Goal: Book appointment/travel/reservation

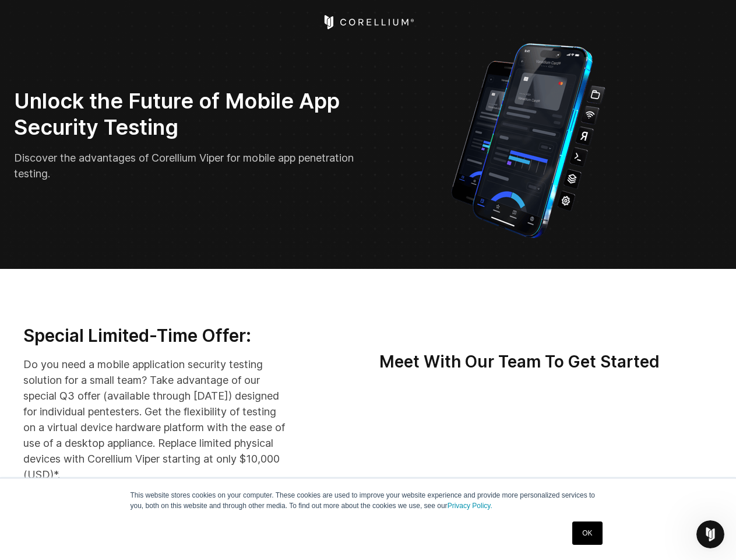
click at [711, 534] on icon "Open Intercom Messenger" at bounding box center [710, 534] width 19 height 19
